Goal: Task Accomplishment & Management: Complete application form

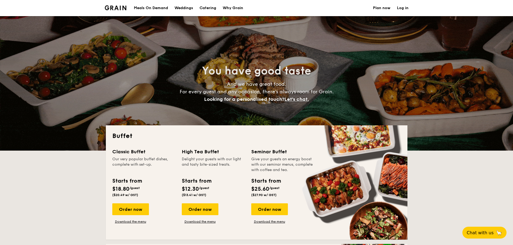
select select
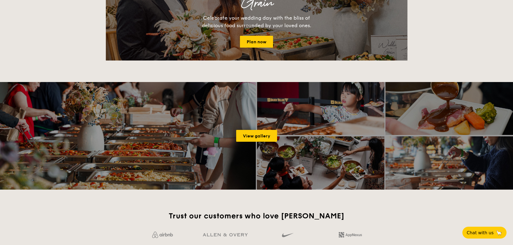
scroll to position [700, 0]
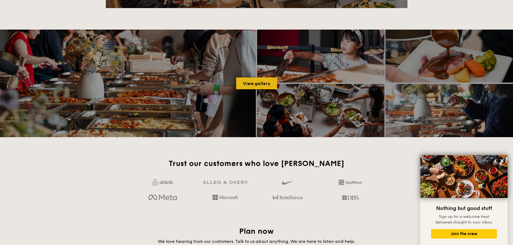
click at [266, 87] on link "View gallery" at bounding box center [256, 84] width 41 height 12
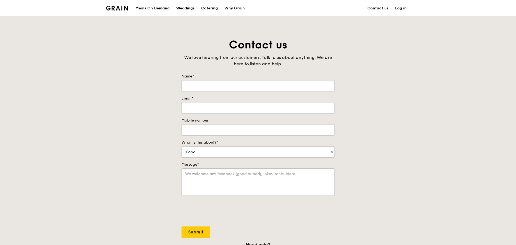
click at [244, 88] on input "Name*" at bounding box center [257, 85] width 153 height 11
type input "s"
type input "[PERSON_NAME]"
type input "[PERSON_NAME][EMAIL_ADDRESS][DOMAIN_NAME]"
